Goal: Information Seeking & Learning: Learn about a topic

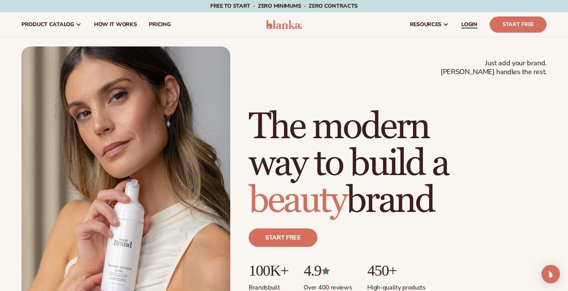
click at [471, 23] on span "LOGIN" at bounding box center [469, 24] width 16 height 6
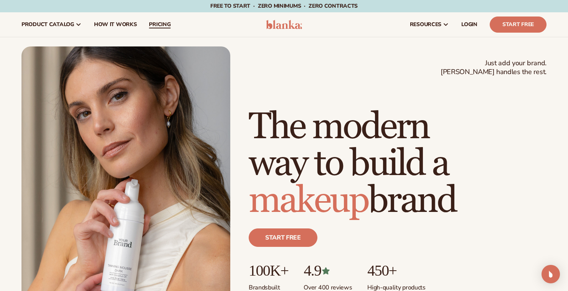
click at [156, 24] on span "pricing" at bounding box center [159, 24] width 21 height 6
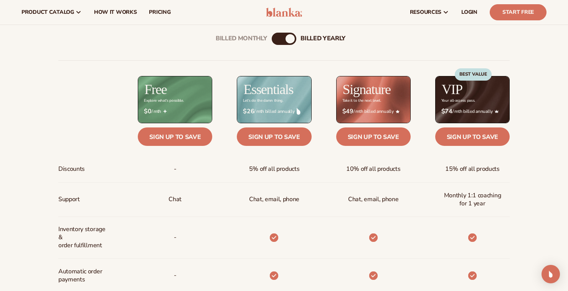
scroll to position [247, 0]
